Goal: Information Seeking & Learning: Learn about a topic

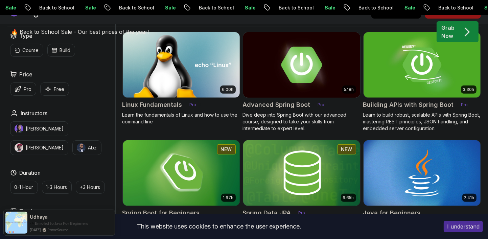
scroll to position [242, 0]
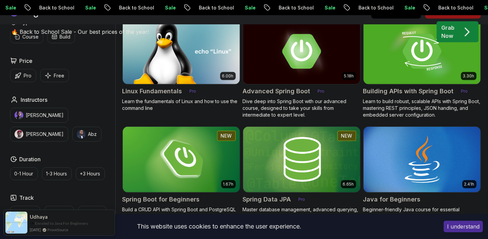
click at [463, 226] on button "I understand" at bounding box center [462, 226] width 39 height 11
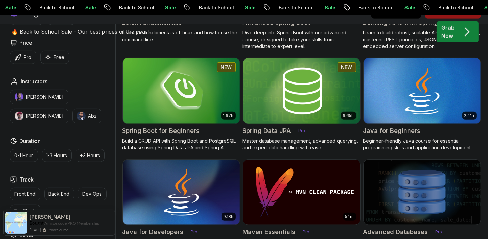
click at [298, 85] on img at bounding box center [301, 90] width 123 height 69
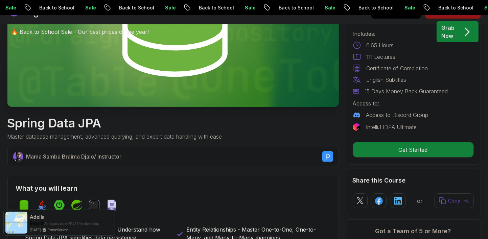
scroll to position [184, 0]
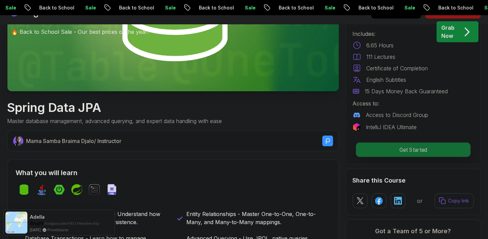
click at [405, 154] on p "Get Started" at bounding box center [412, 150] width 114 height 14
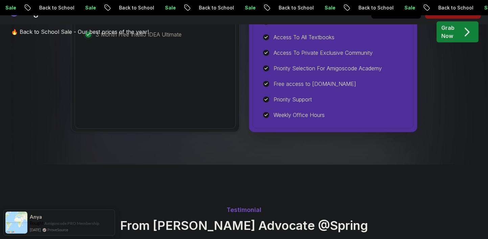
scroll to position [2107, 0]
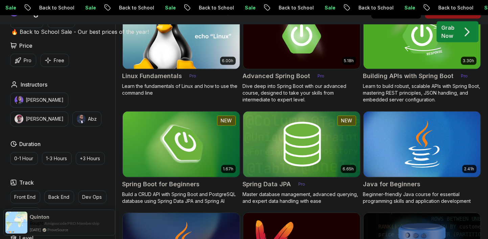
scroll to position [259, 0]
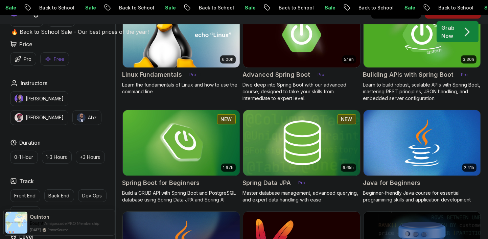
click at [51, 60] on button "Free" at bounding box center [54, 58] width 29 height 13
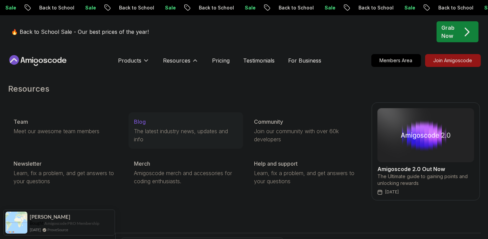
click at [160, 124] on div "Blog" at bounding box center [186, 122] width 104 height 8
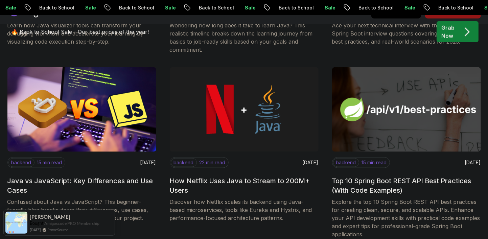
scroll to position [632, 0]
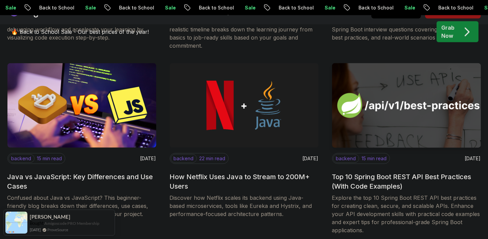
click at [357, 176] on h2 "Top 10 Spring Boot REST API Best Practices (With Code Examples)" at bounding box center [406, 181] width 149 height 19
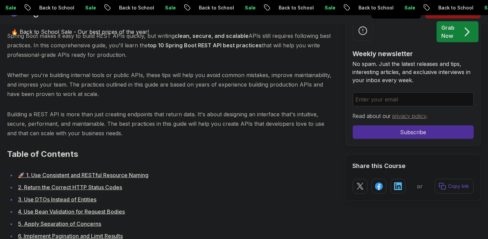
scroll to position [351, 0]
